Goal: Check status

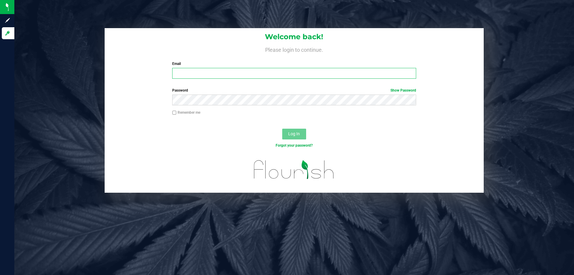
click at [188, 79] on input "Email" at bounding box center [294, 73] width 244 height 11
type input "[EMAIL_ADDRESS][DOMAIN_NAME]"
click at [282, 129] on button "Log In" at bounding box center [294, 134] width 24 height 11
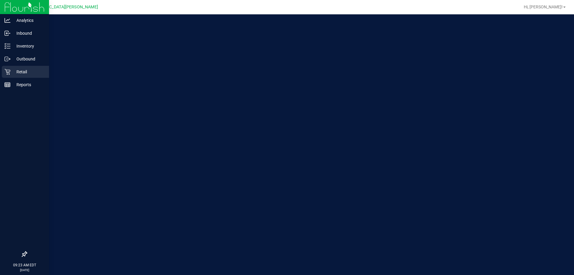
click at [16, 76] on div "Retail" at bounding box center [25, 72] width 47 height 12
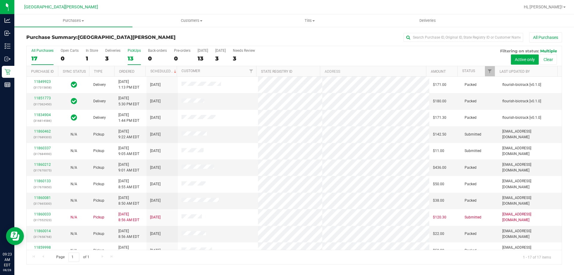
click at [130, 59] on div "13" at bounding box center [134, 58] width 13 height 7
click at [0, 0] on input "PickUps 13" at bounding box center [0, 0] width 0 height 0
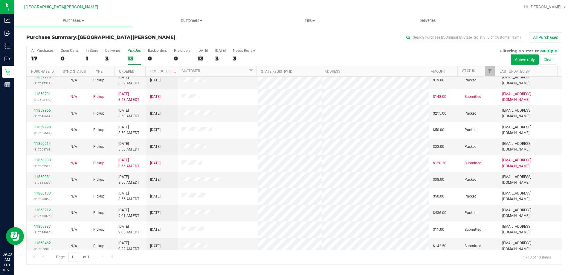
scroll to position [42, 0]
